Goal: Information Seeking & Learning: Learn about a topic

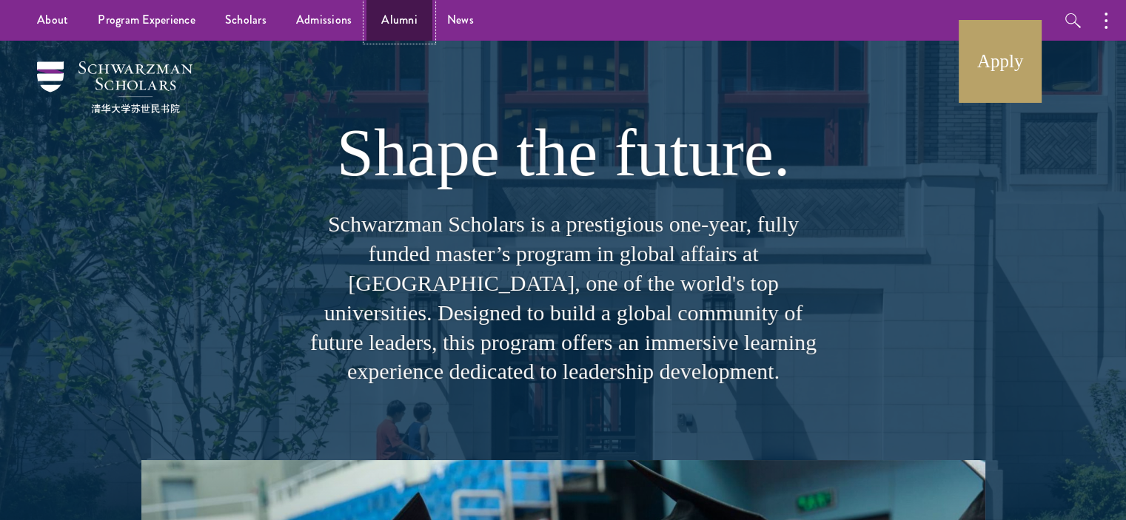
click at [371, 23] on link "Alumni" at bounding box center [399, 20] width 66 height 41
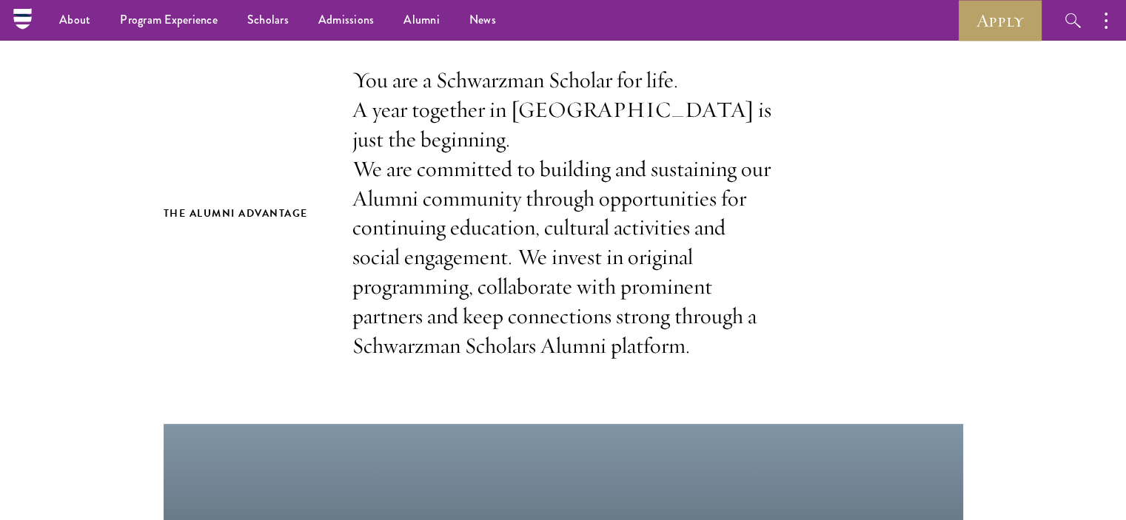
scroll to position [74, 0]
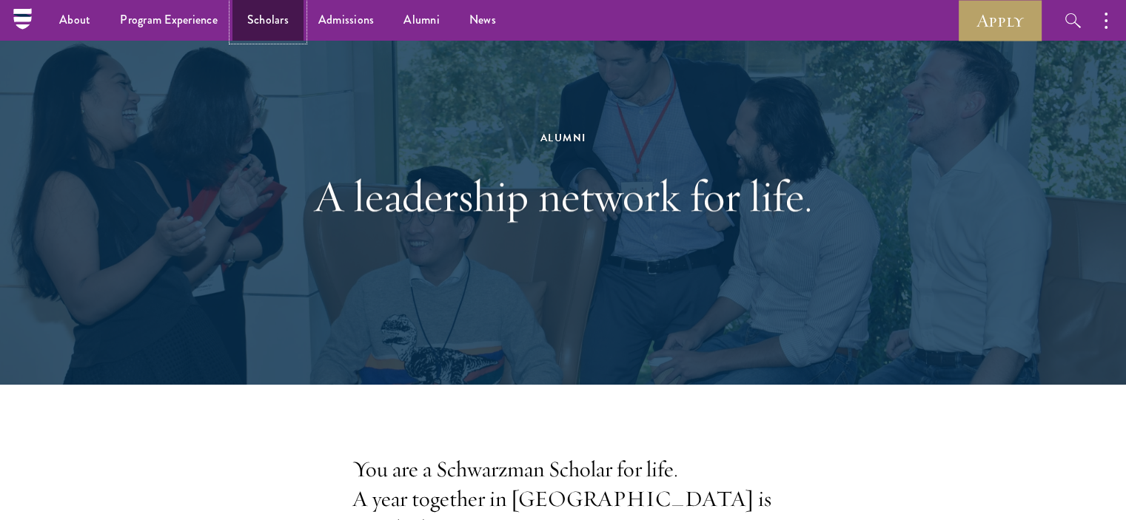
click at [248, 22] on link "Scholars" at bounding box center [267, 20] width 71 height 41
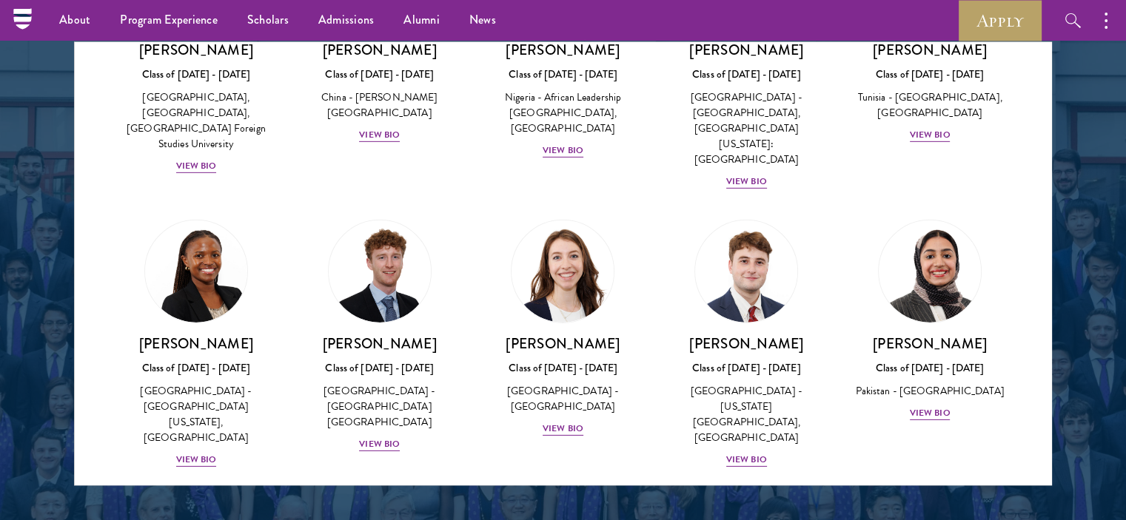
scroll to position [4813, 0]
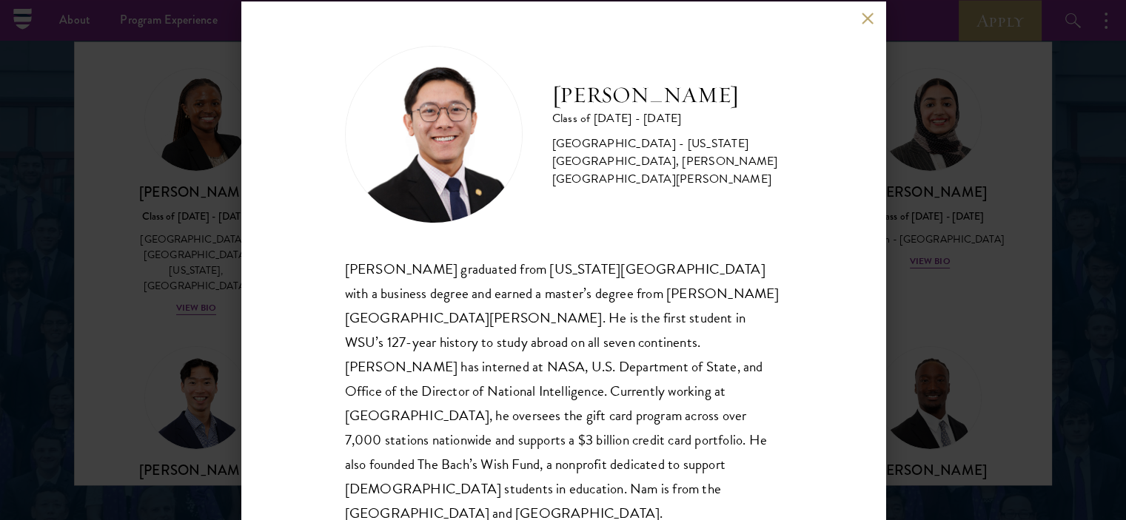
scroll to position [1, 0]
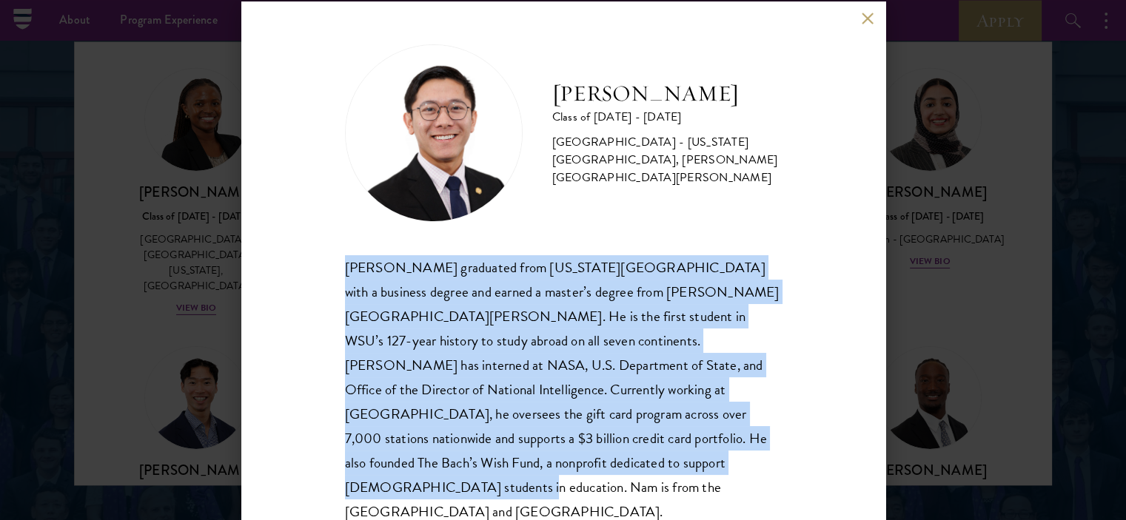
drag, startPoint x: 340, startPoint y: 271, endPoint x: 612, endPoint y: 475, distance: 339.5
click at [612, 475] on div "[PERSON_NAME] Class of [DATE] - [DATE] [GEOGRAPHIC_DATA] - [US_STATE][GEOGRAPHI…" at bounding box center [563, 260] width 644 height 518
copy div "[PERSON_NAME] graduated from [US_STATE][GEOGRAPHIC_DATA] with a business degree…"
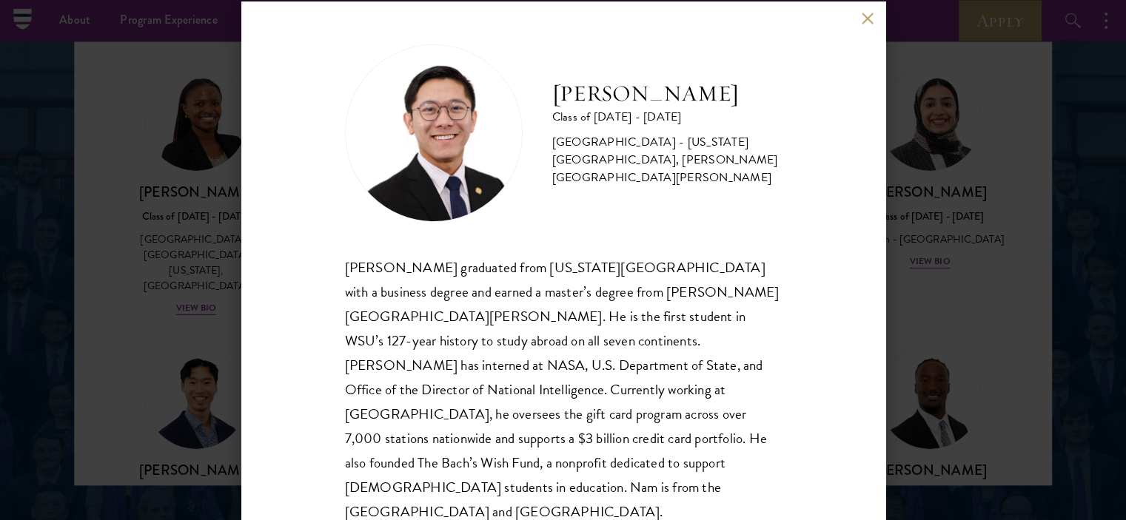
click at [933, 144] on div "[PERSON_NAME] Class of [DATE] - [DATE] [GEOGRAPHIC_DATA] - [US_STATE][GEOGRAPHI…" at bounding box center [563, 260] width 1126 height 520
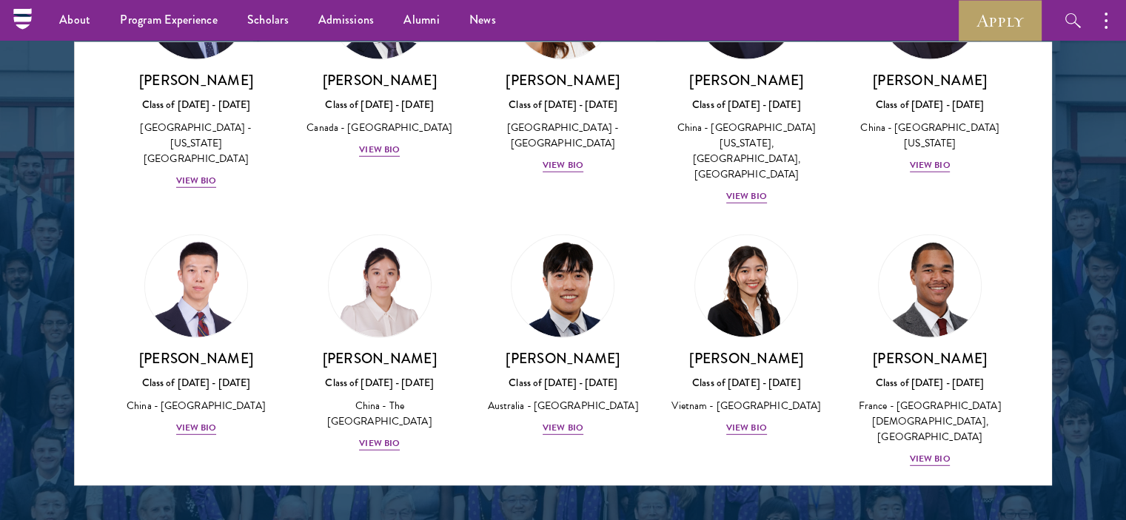
scroll to position [3924, 0]
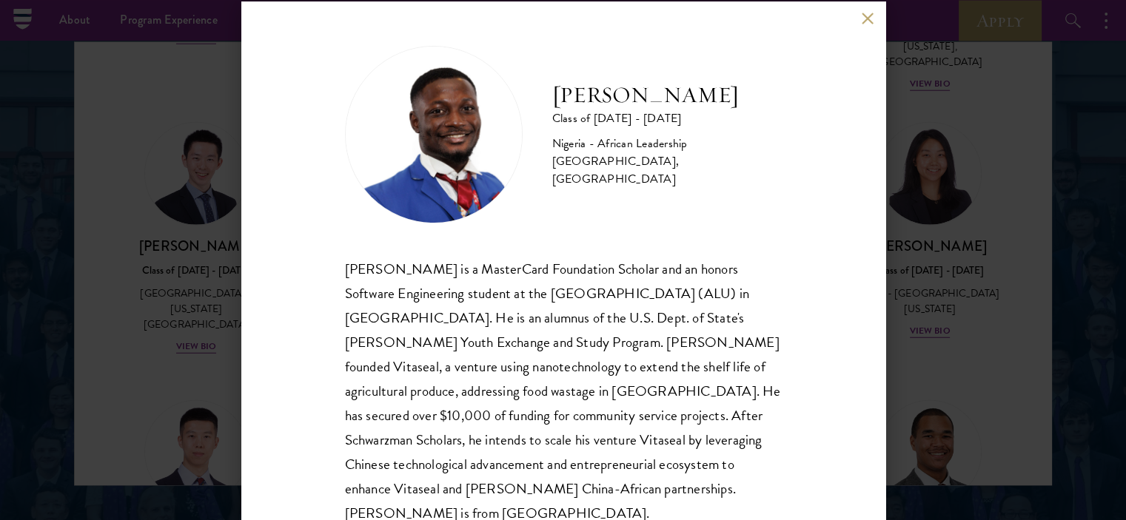
scroll to position [26, 0]
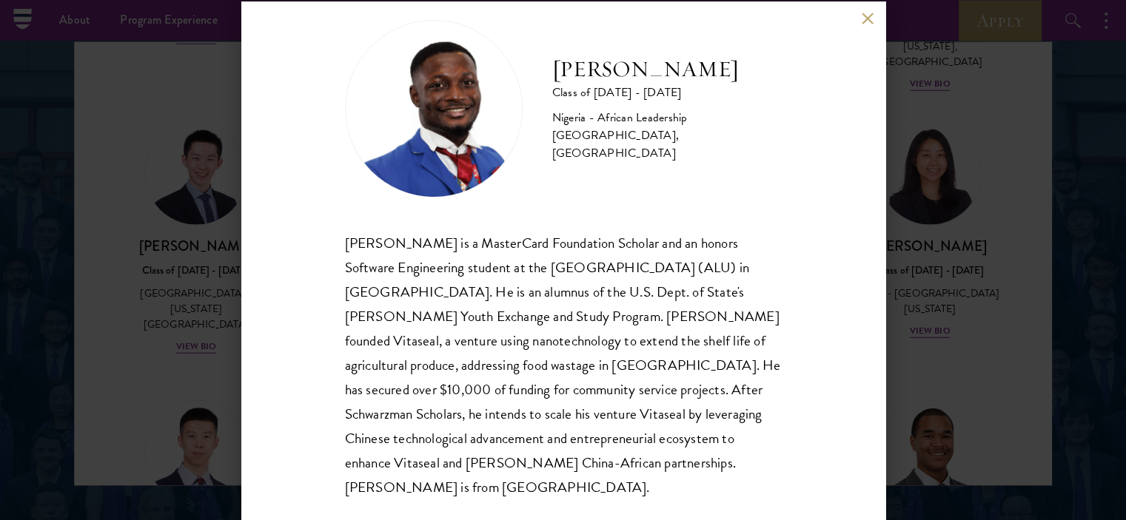
click at [916, 298] on div "[PERSON_NAME] Class of [DATE] - [DATE] [GEOGRAPHIC_DATA] - African Leadership […" at bounding box center [563, 260] width 1126 height 520
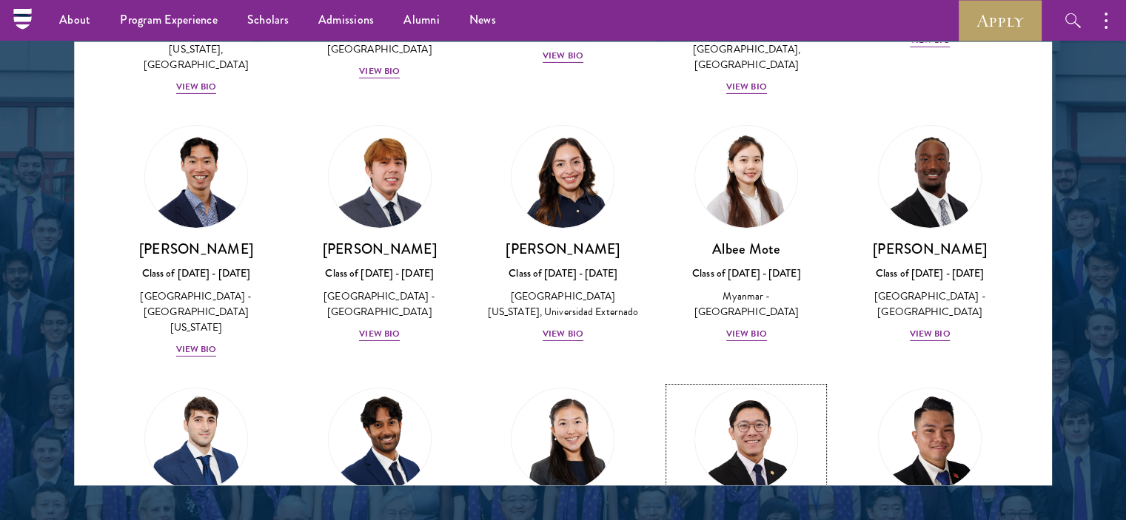
scroll to position [5182, 0]
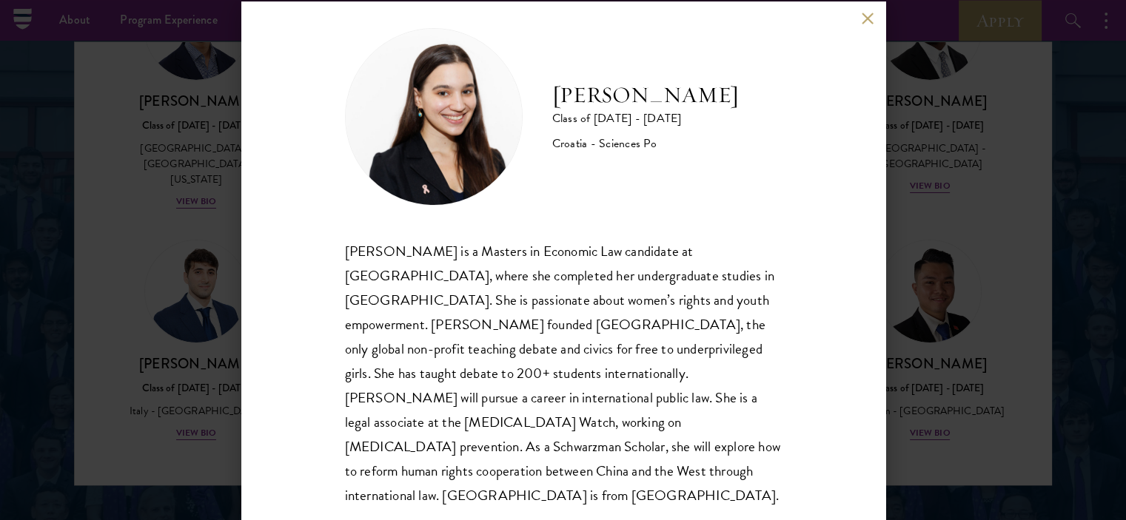
scroll to position [26, 0]
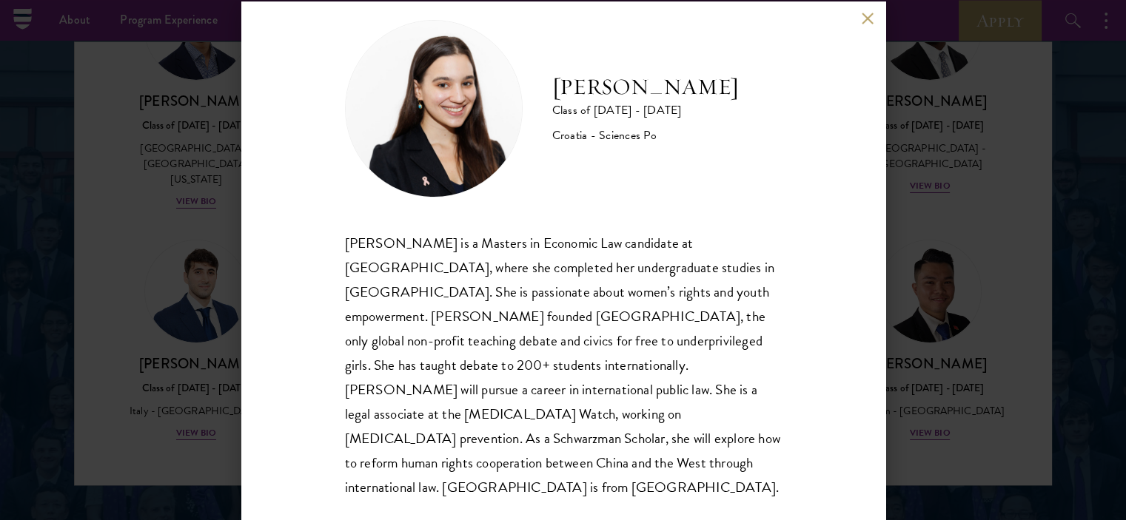
click at [954, 204] on div "[PERSON_NAME] Class of [DATE] - [DATE] Croatia - Sciences Po [PERSON_NAME] is a…" at bounding box center [563, 260] width 1126 height 520
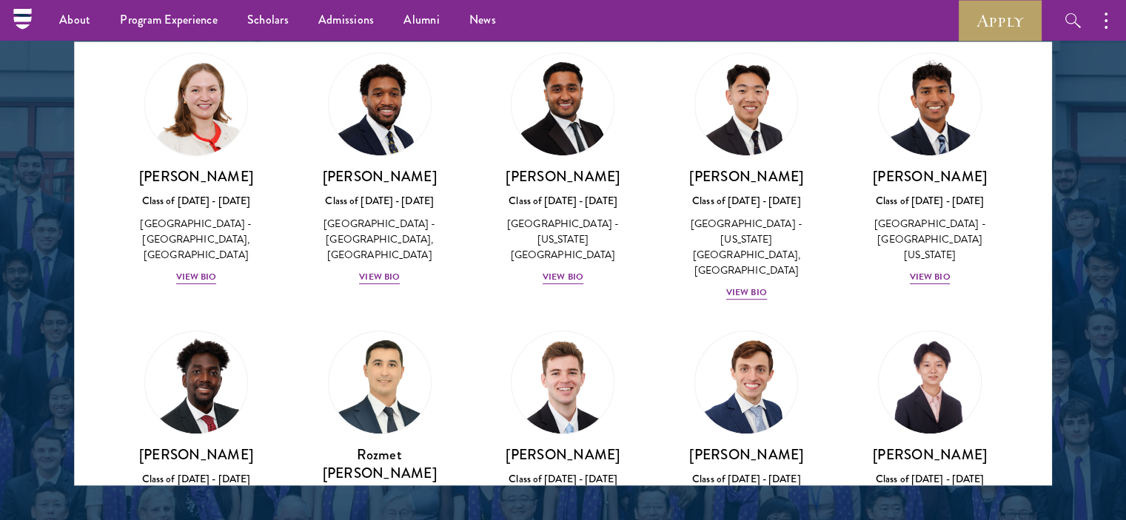
scroll to position [6493, 0]
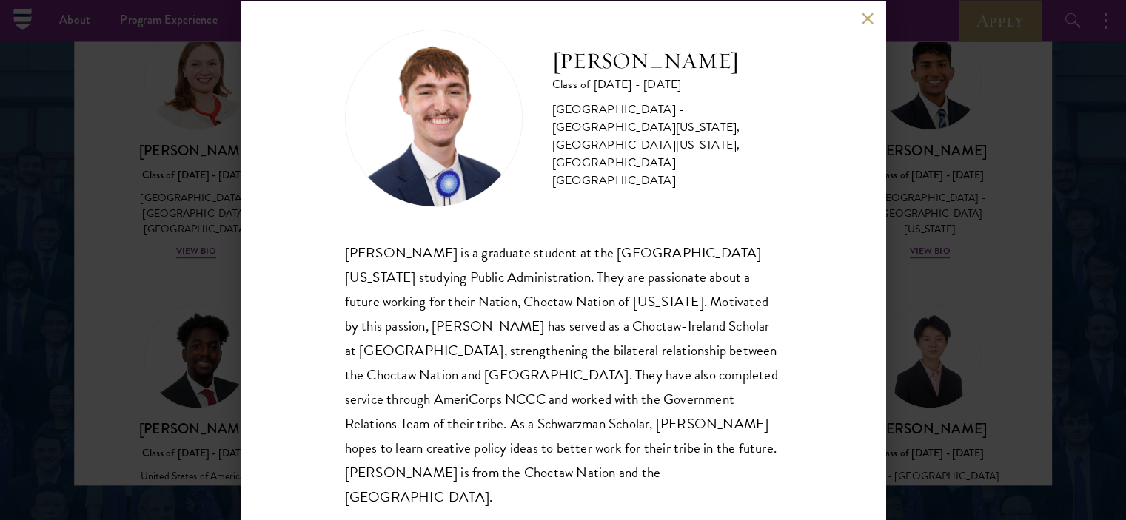
scroll to position [26, 0]
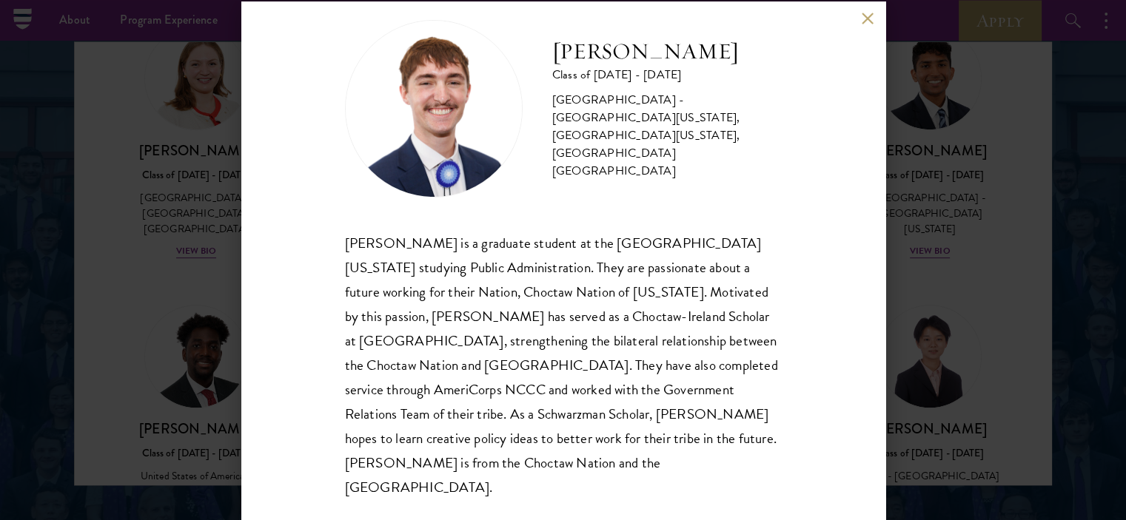
click at [983, 325] on div "[PERSON_NAME] Class of [DATE] - [DATE] [GEOGRAPHIC_DATA] - [GEOGRAPHIC_DATA][US…" at bounding box center [563, 260] width 1126 height 520
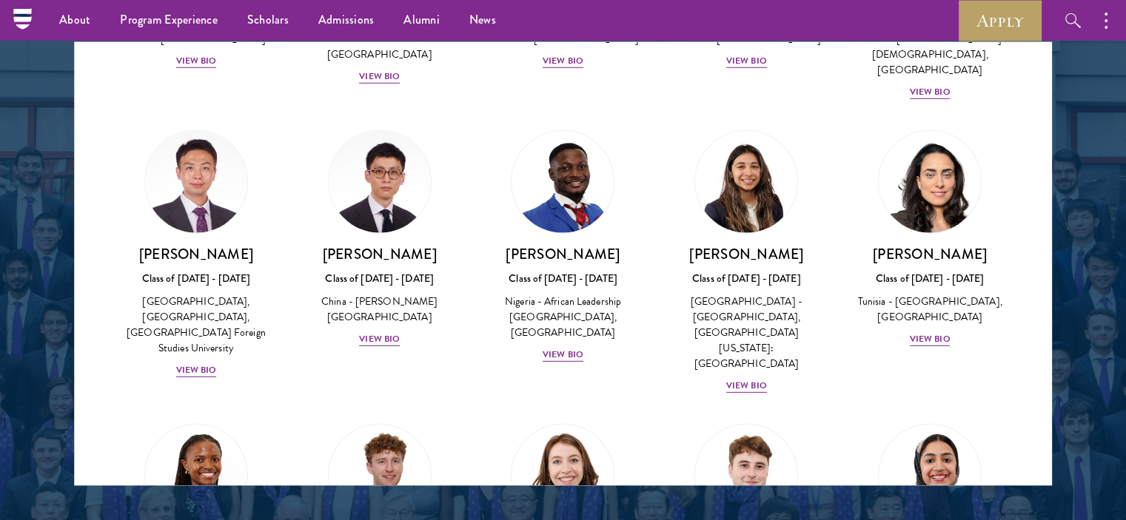
scroll to position [3865, 0]
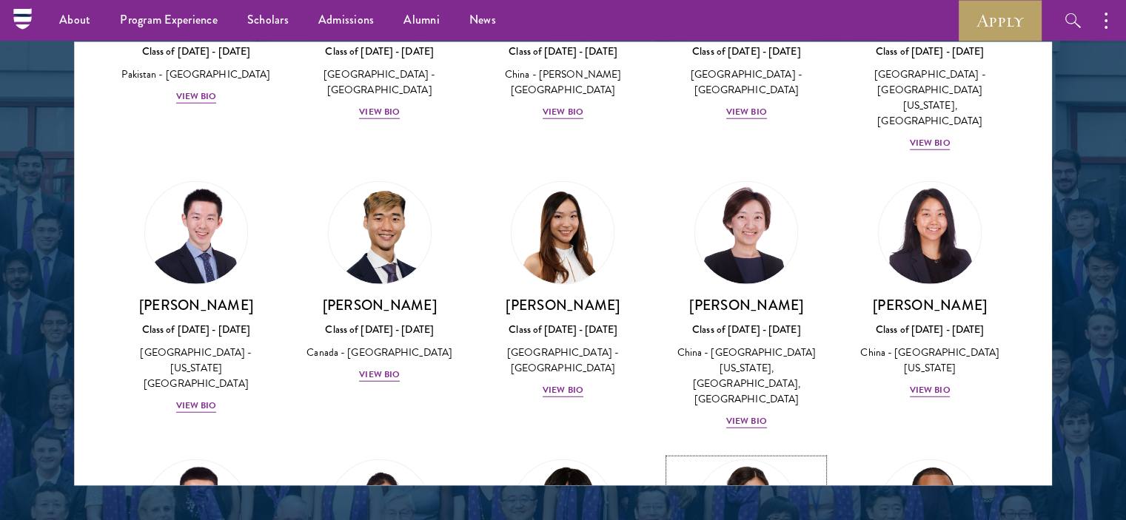
click at [757, 455] on img at bounding box center [746, 511] width 113 height 113
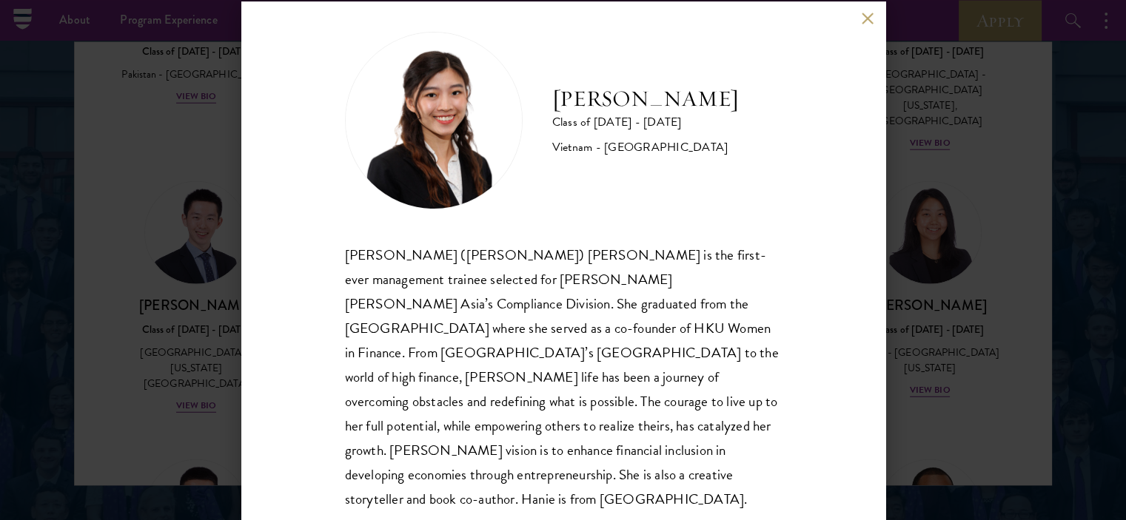
scroll to position [26, 0]
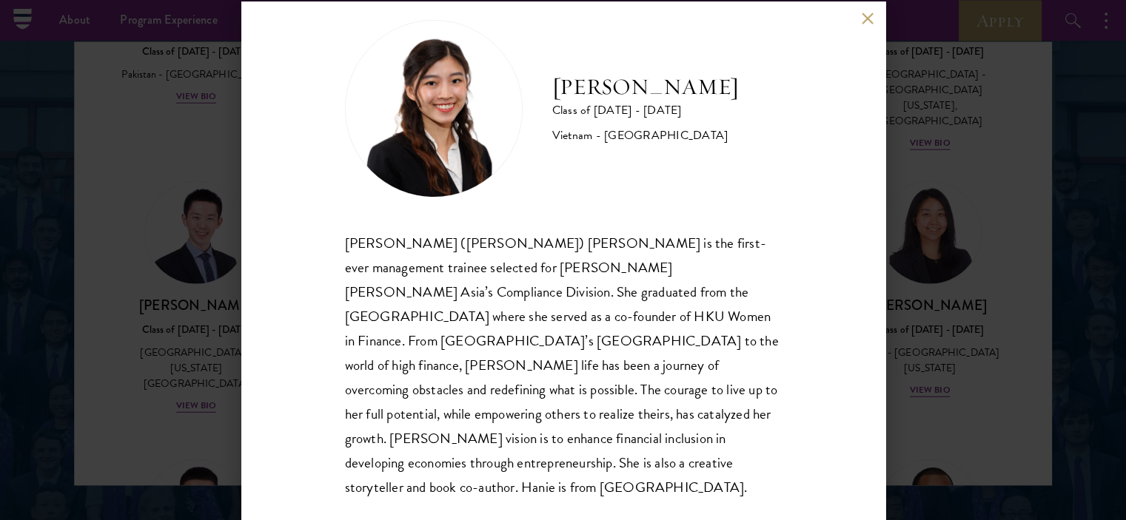
click at [928, 236] on div "[PERSON_NAME] Class of [DATE] - [DATE] [GEOGRAPHIC_DATA] - [GEOGRAPHIC_DATA] [P…" at bounding box center [563, 260] width 1126 height 520
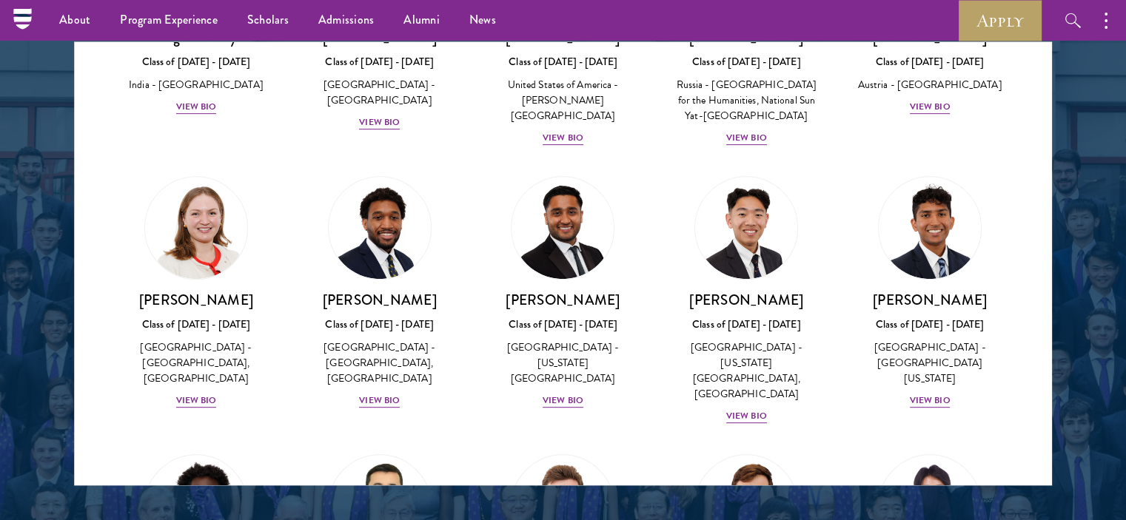
scroll to position [6122, 0]
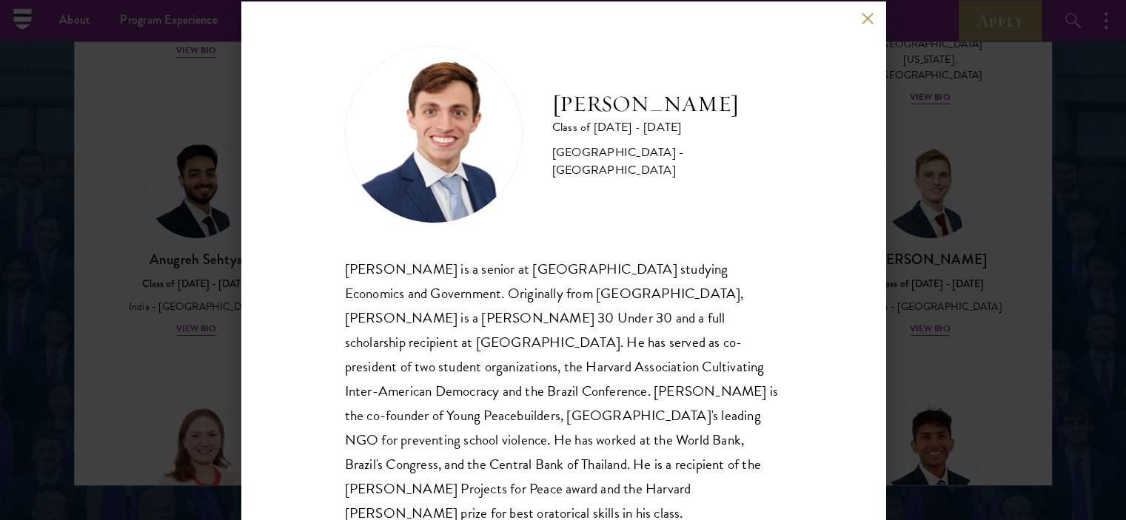
scroll to position [26, 0]
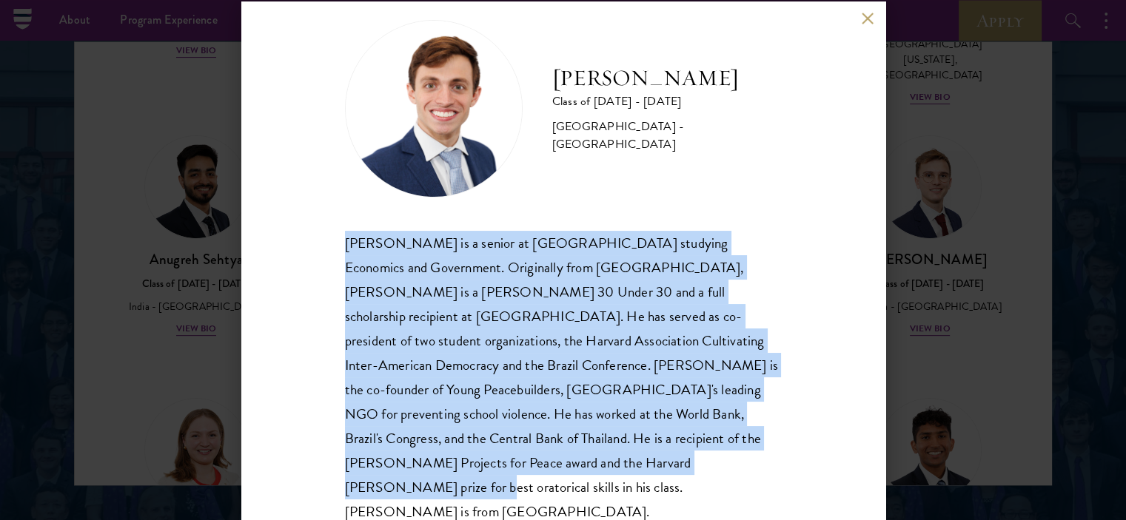
drag, startPoint x: 501, startPoint y: 457, endPoint x: 341, endPoint y: 241, distance: 268.3
click at [341, 241] on div "[PERSON_NAME] Class of [DATE] - [DATE] [GEOGRAPHIC_DATA] - [GEOGRAPHIC_DATA] [P…" at bounding box center [563, 260] width 644 height 518
copy div "[PERSON_NAME] is a senior at [GEOGRAPHIC_DATA] studying Economics and Governmen…"
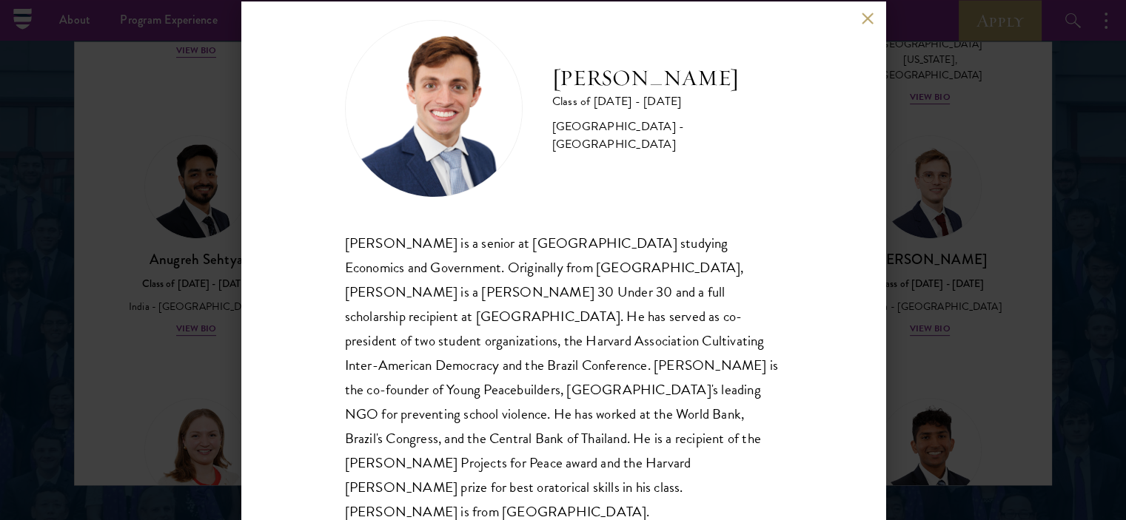
click at [914, 214] on div "[PERSON_NAME] Class of [DATE] - [DATE] [GEOGRAPHIC_DATA] - [GEOGRAPHIC_DATA] [P…" at bounding box center [563, 260] width 1126 height 520
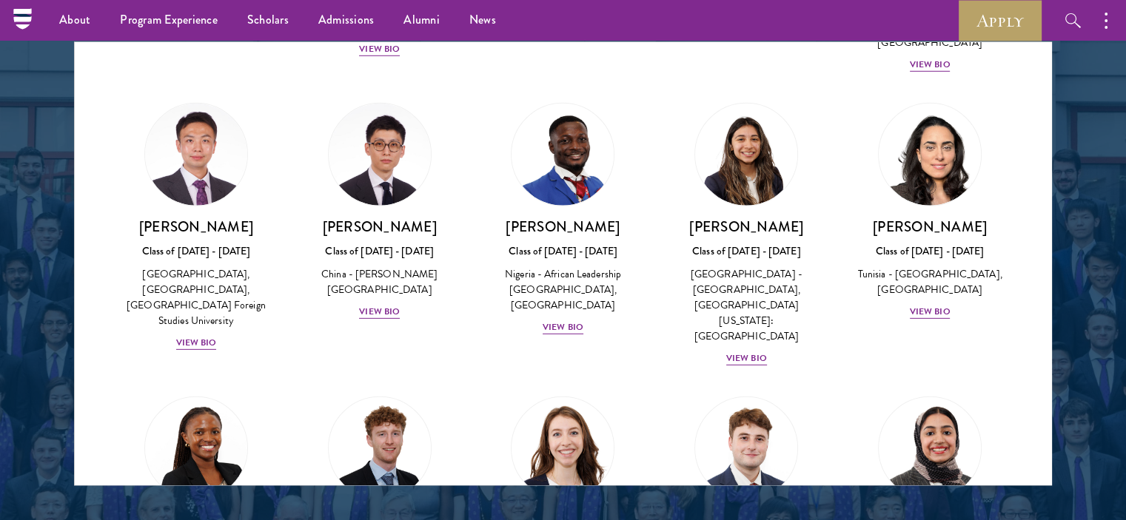
scroll to position [4161, 0]
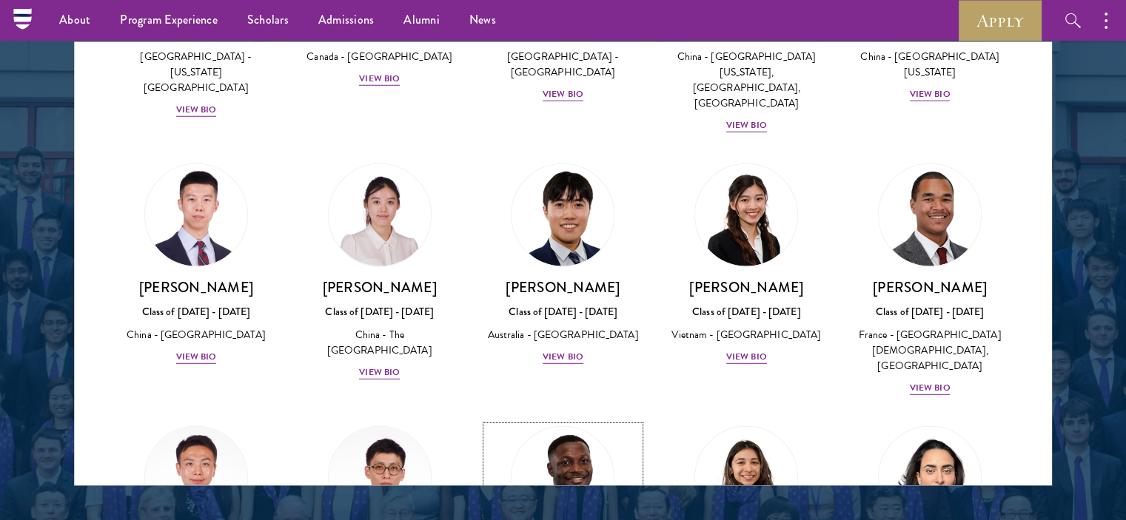
click at [551, 421] on img at bounding box center [563, 477] width 113 height 113
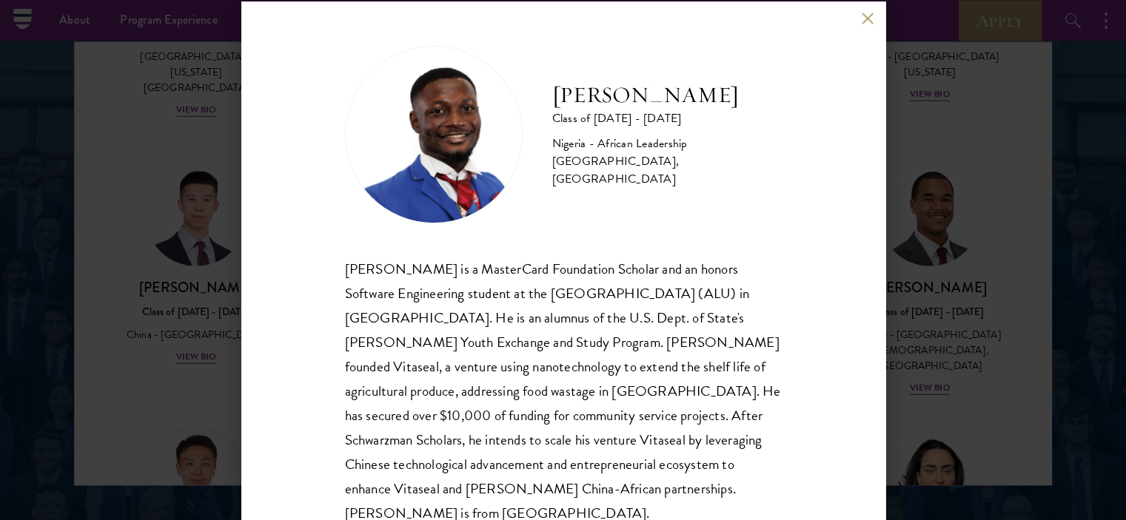
scroll to position [26, 0]
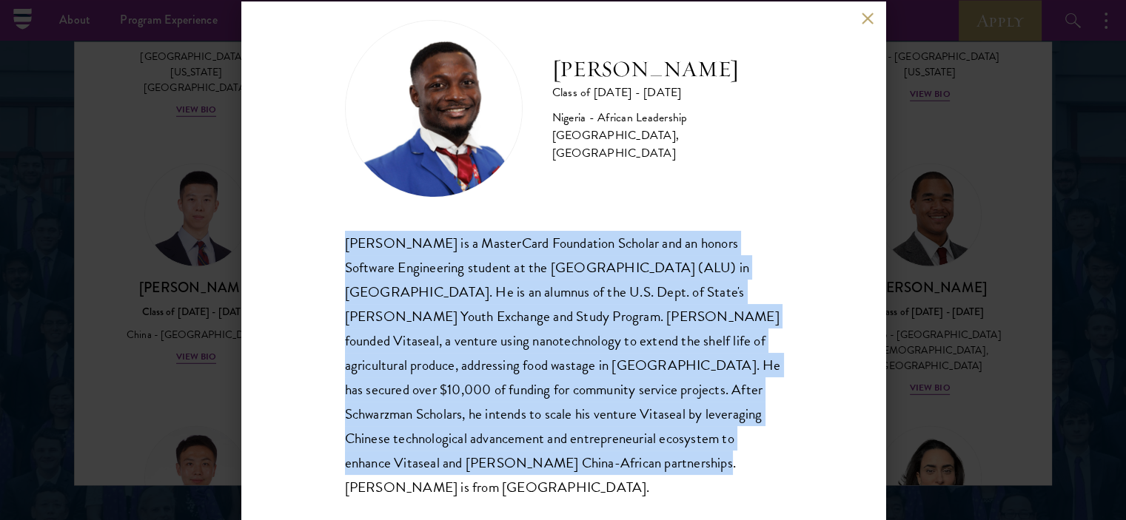
drag, startPoint x: 546, startPoint y: 465, endPoint x: 311, endPoint y: 233, distance: 329.8
click at [311, 233] on div "[PERSON_NAME] Class of [DATE] - [DATE] [GEOGRAPHIC_DATA] - African Leadership […" at bounding box center [563, 260] width 644 height 518
copy div "[PERSON_NAME] is a MasterCard Foundation Scholar and an honors Software Enginee…"
click at [931, 141] on div "[PERSON_NAME] Class of [DATE] - [DATE] [GEOGRAPHIC_DATA] - African Leadership […" at bounding box center [563, 260] width 1126 height 520
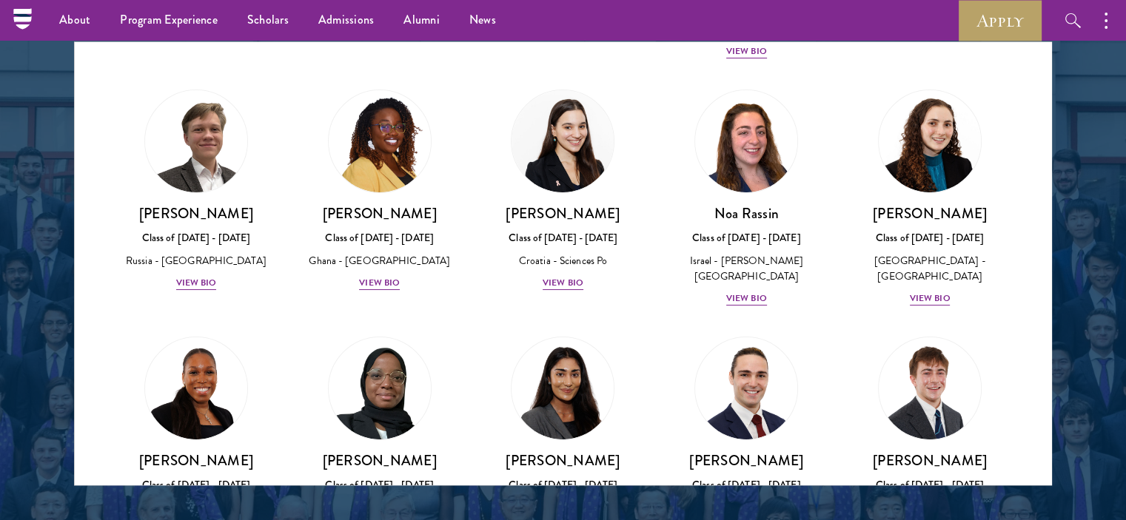
scroll to position [5494, 0]
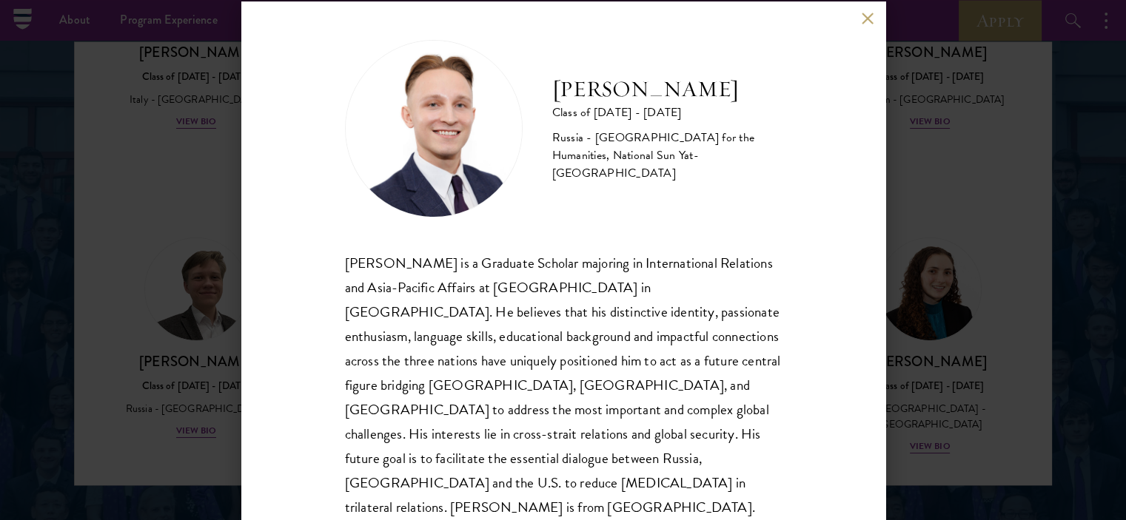
scroll to position [26, 0]
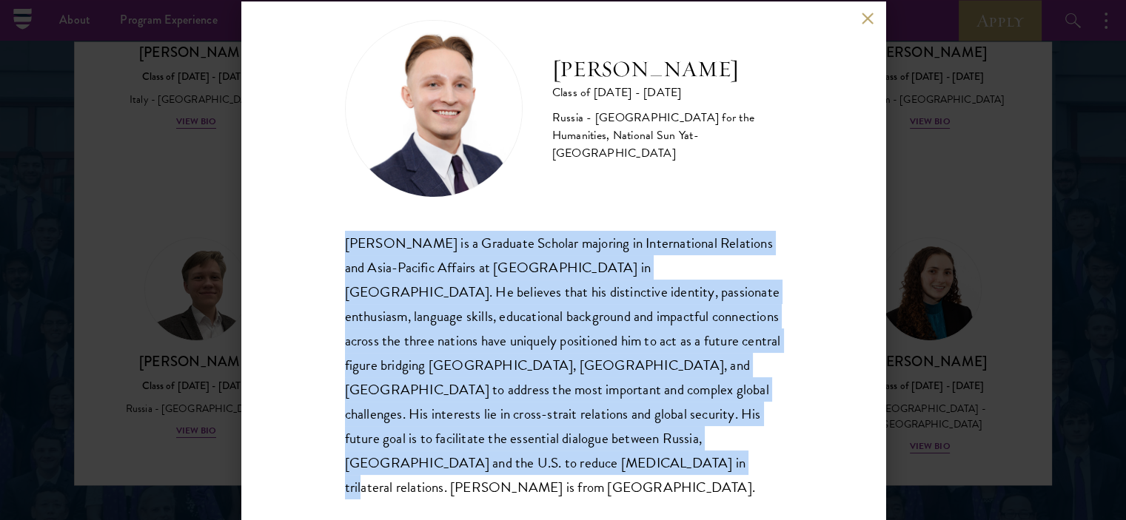
drag, startPoint x: 432, startPoint y: 463, endPoint x: 295, endPoint y: 242, distance: 260.7
click at [295, 242] on div "[PERSON_NAME] Class of [DATE] - [DATE] [GEOGRAPHIC_DATA] - [GEOGRAPHIC_DATA] fo…" at bounding box center [563, 260] width 644 height 518
copy div "[PERSON_NAME] is a Graduate Scholar majoring in International Relations and Asi…"
click at [675, 246] on div "[PERSON_NAME] is a Graduate Scholar majoring in International Relations and Asi…" at bounding box center [563, 366] width 437 height 270
